Goal: Information Seeking & Learning: Learn about a topic

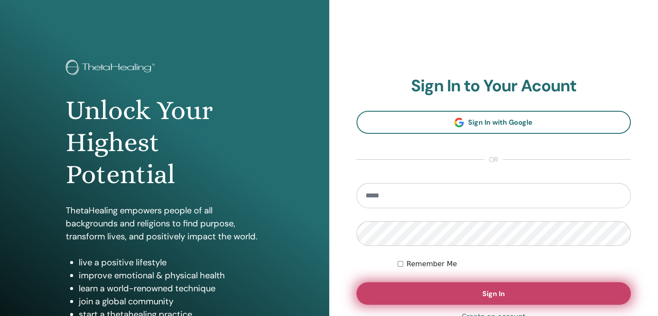
type input "**********"
click at [464, 288] on button "Sign In" at bounding box center [494, 293] width 275 height 22
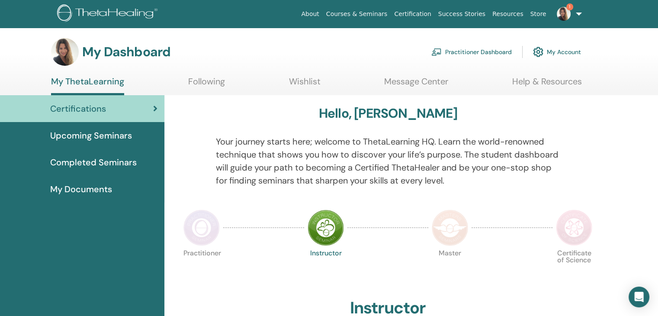
click at [103, 134] on span "Upcoming Seminars" at bounding box center [91, 135] width 82 height 13
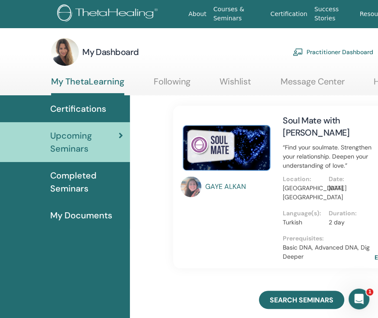
click at [74, 185] on span "Completed Seminars" at bounding box center [86, 182] width 73 height 26
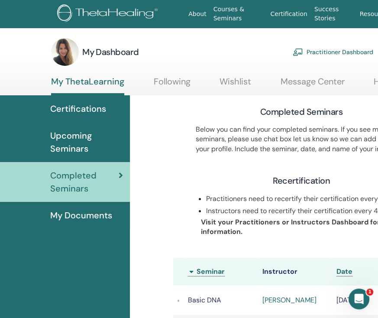
click at [88, 144] on span "Upcoming Seminars" at bounding box center [86, 142] width 73 height 26
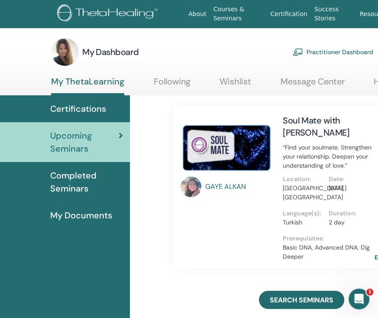
click at [161, 81] on link "Following" at bounding box center [172, 84] width 37 height 17
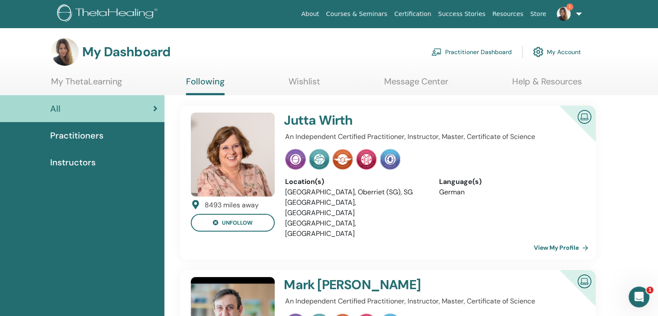
click at [367, 19] on link "Courses & Seminars" at bounding box center [357, 14] width 68 height 16
click at [363, 13] on link "Courses & Seminars" at bounding box center [357, 14] width 68 height 16
